Goal: Information Seeking & Learning: Learn about a topic

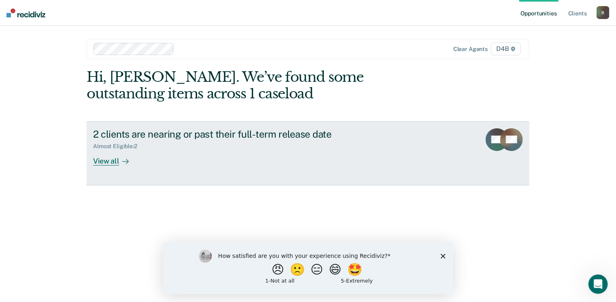
click at [118, 159] on div "View all" at bounding box center [115, 158] width 45 height 16
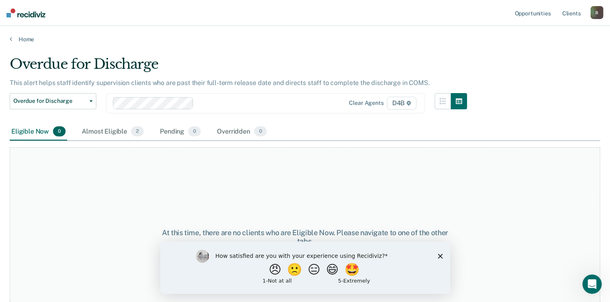
scroll to position [23, 0]
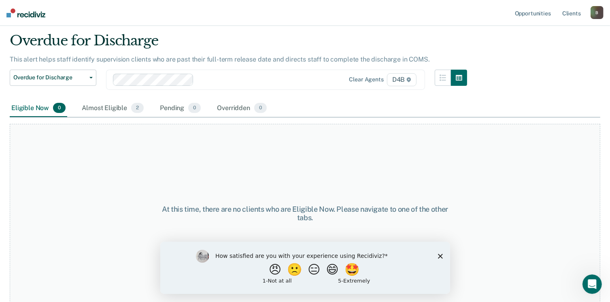
click at [441, 254] on icon "Close survey" at bounding box center [440, 256] width 5 height 5
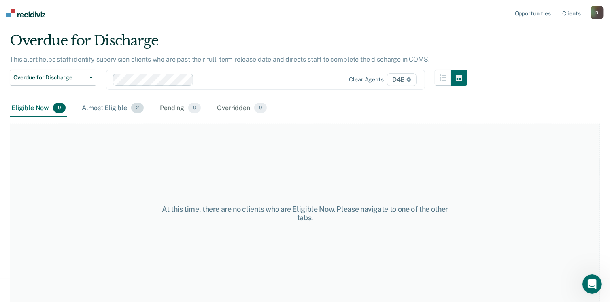
click at [142, 110] on span "2" at bounding box center [137, 108] width 13 height 11
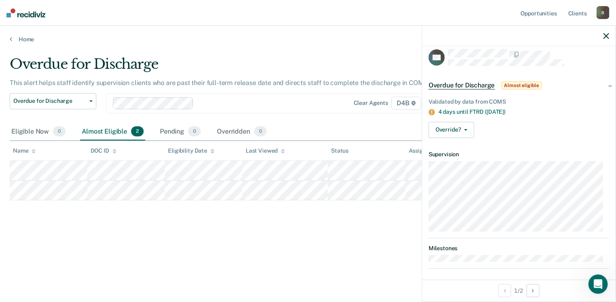
scroll to position [10, 0]
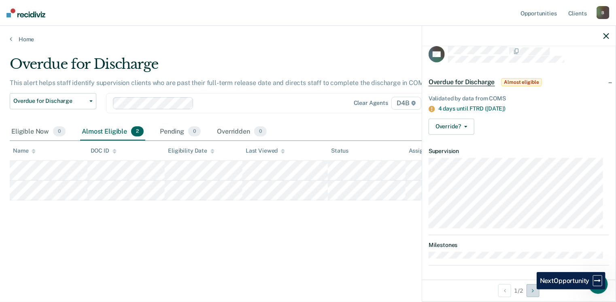
click at [531, 290] on button "Next Opportunity" at bounding box center [533, 290] width 13 height 13
click at [387, 246] on div "Overdue for Discharge This alert helps staff identify supervision clients who a…" at bounding box center [308, 161] width 597 height 211
click at [357, 117] on div "Overdue for Discharge Classification Review Early Discharge Minimum Telephone R…" at bounding box center [241, 108] width 463 height 30
click at [603, 34] on div at bounding box center [519, 36] width 194 height 20
click at [605, 34] on icon "button" at bounding box center [607, 36] width 6 height 6
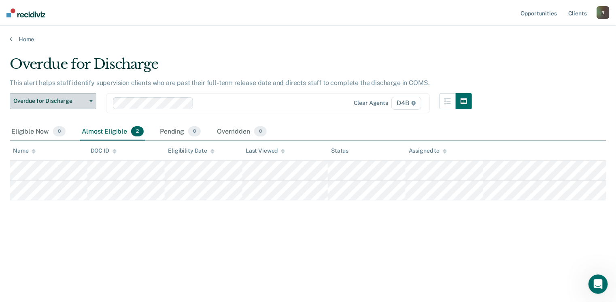
click at [91, 103] on button "Overdue for Discharge" at bounding box center [53, 101] width 87 height 16
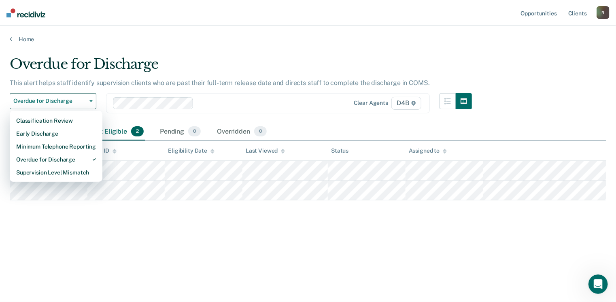
click at [130, 215] on div "Overdue for Discharge This alert helps staff identify supervision clients who a…" at bounding box center [308, 149] width 597 height 186
